Goal: Use online tool/utility: Utilize a website feature to perform a specific function

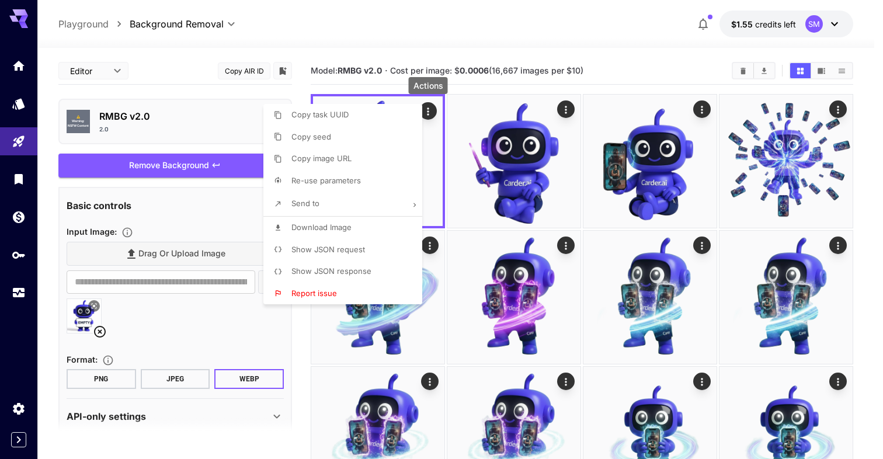
click at [494, 83] on div at bounding box center [441, 229] width 883 height 459
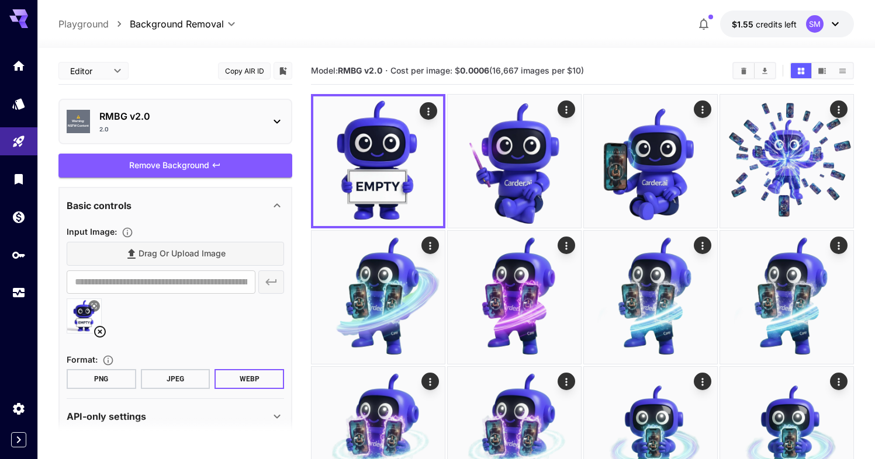
click at [476, 89] on section "Model: RMBG v2.0 · Cost per image: $ 0.0006 (16,667 images per $10)" at bounding box center [582, 415] width 543 height 716
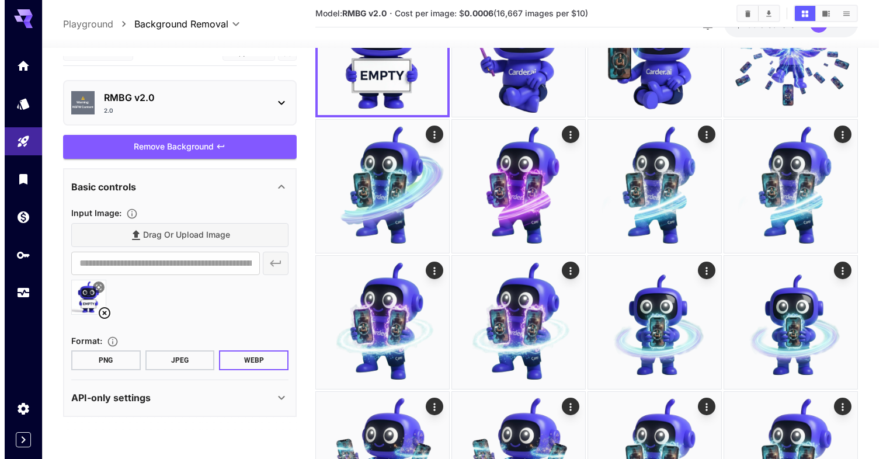
scroll to position [202, 0]
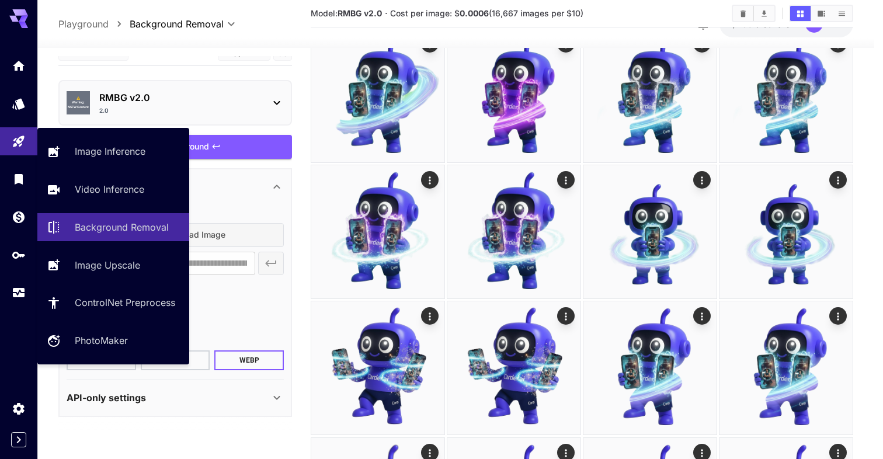
click at [27, 140] on link at bounding box center [18, 141] width 37 height 29
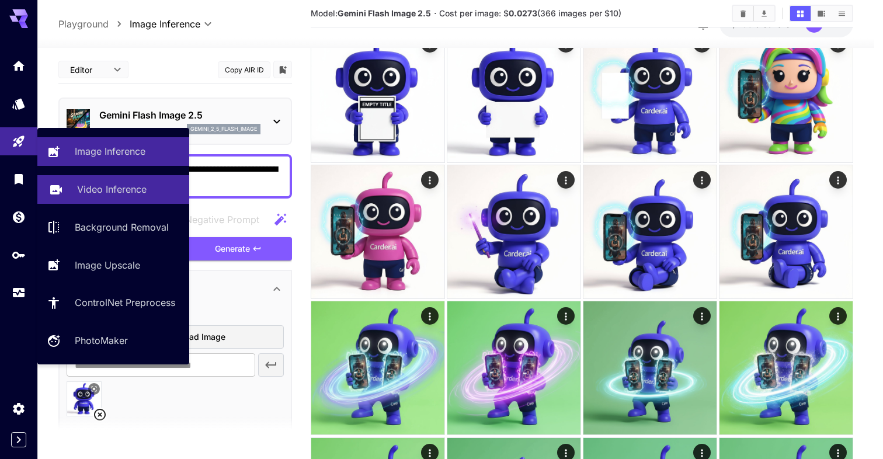
click at [121, 190] on p "Video Inference" at bounding box center [112, 189] width 70 height 14
type input "**********"
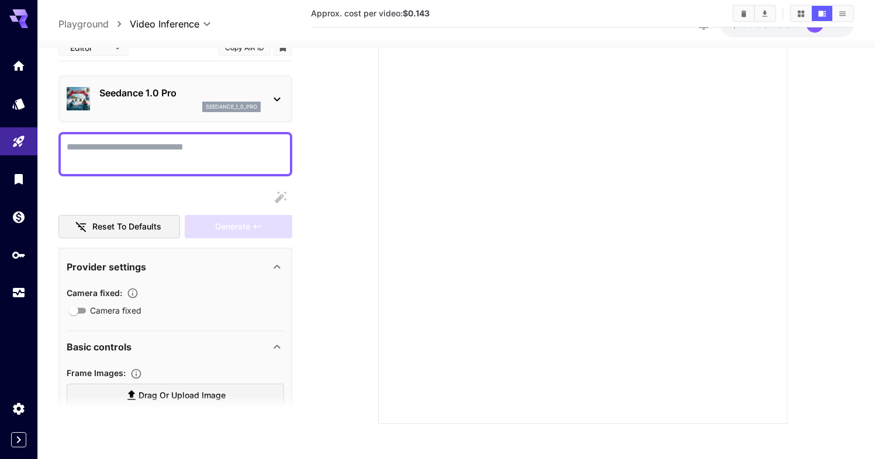
scroll to position [102, 0]
